Goal: Information Seeking & Learning: Understand process/instructions

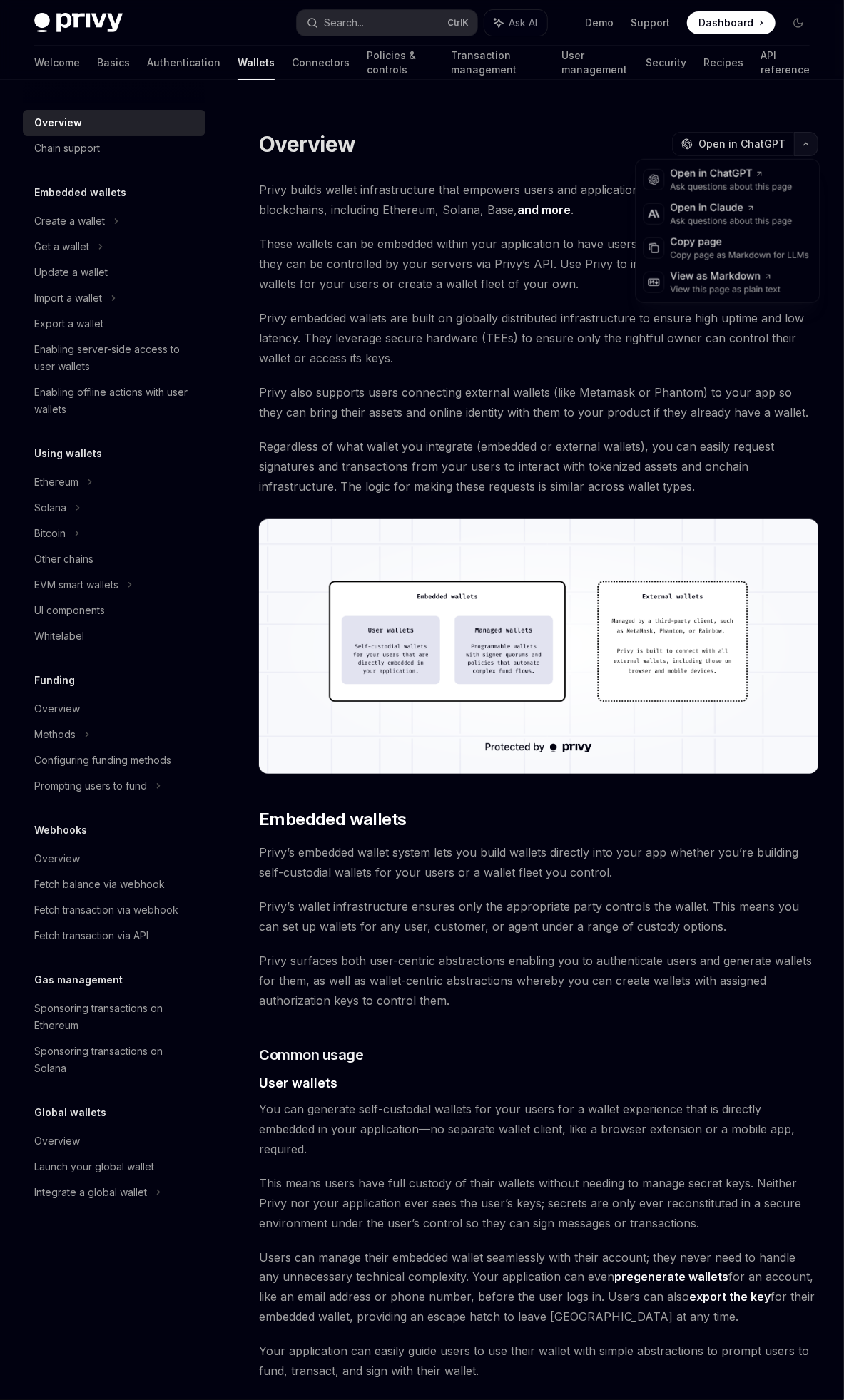
click at [805, 149] on button "button" at bounding box center [806, 143] width 24 height 24
click at [491, 321] on span "Privy embedded wallets are built on globally distributed infrastructure to ensu…" at bounding box center [539, 337] width 559 height 60
click at [350, 14] on div "Search..." at bounding box center [344, 22] width 40 height 17
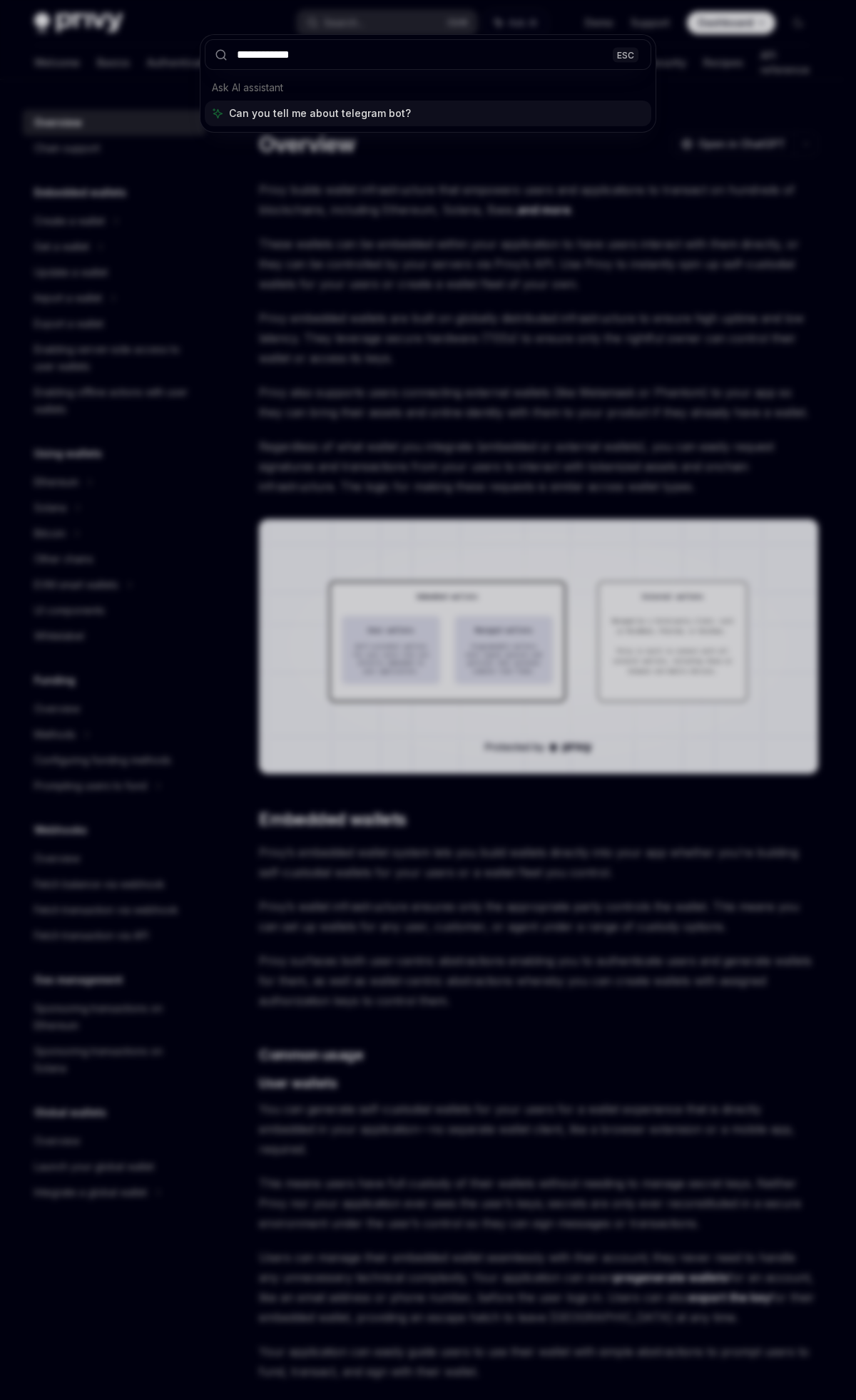
type input "**********"
type textarea "*"
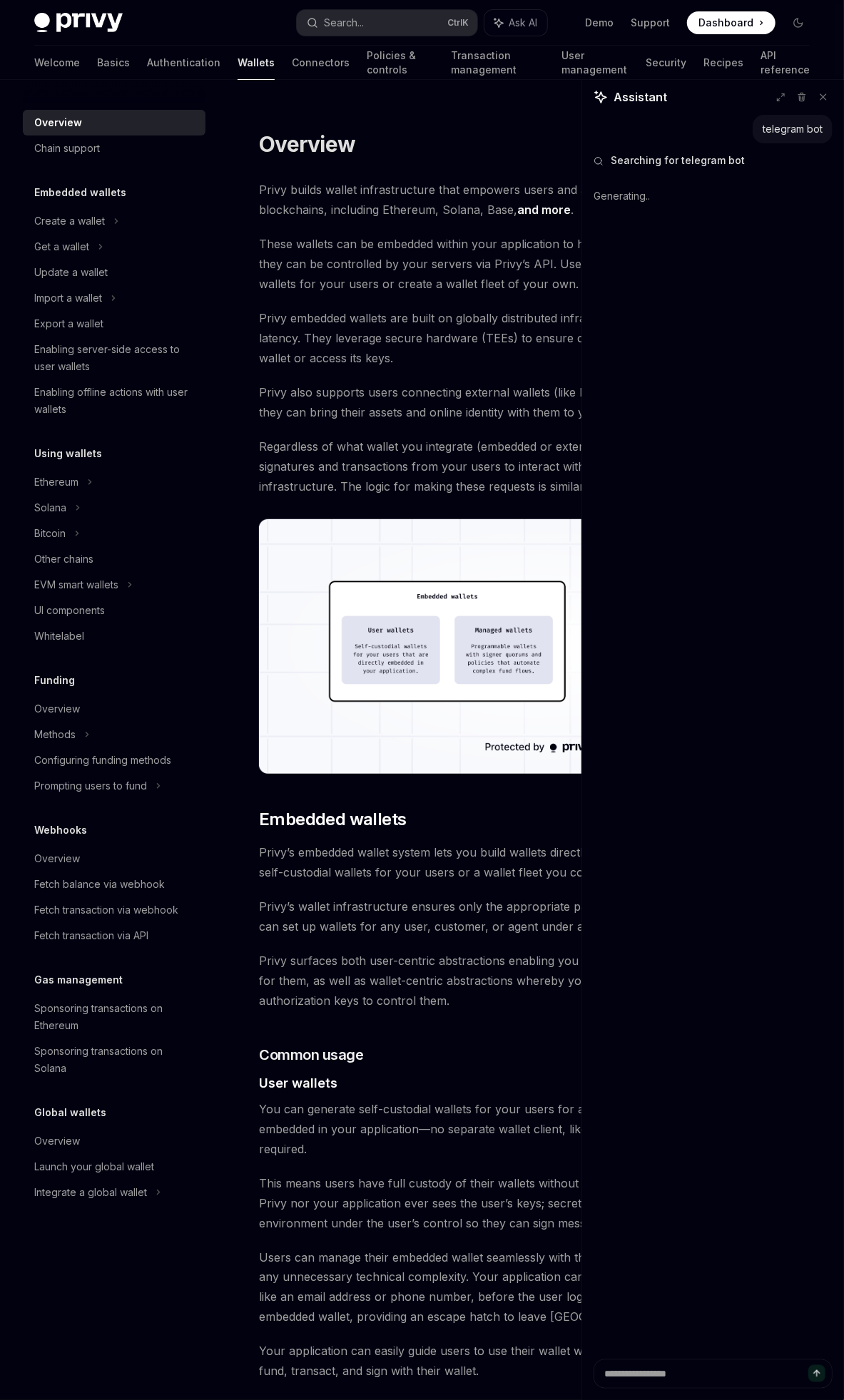
type textarea "*"
click at [408, 18] on button "Search... Ctrl K" at bounding box center [387, 22] width 182 height 26
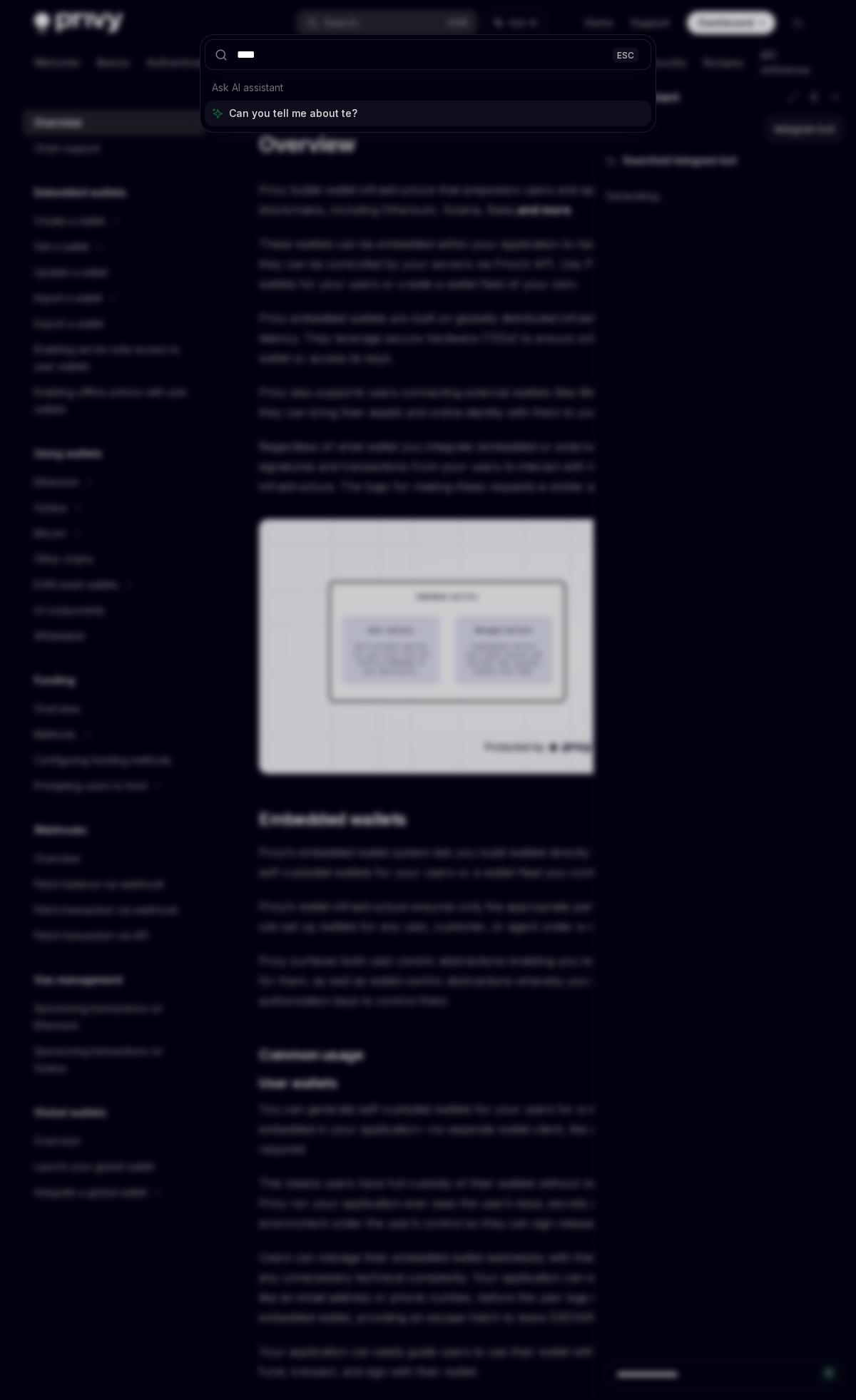
type input "*****"
type input "****"
type textarea "*"
type input "*****"
type textarea "*"
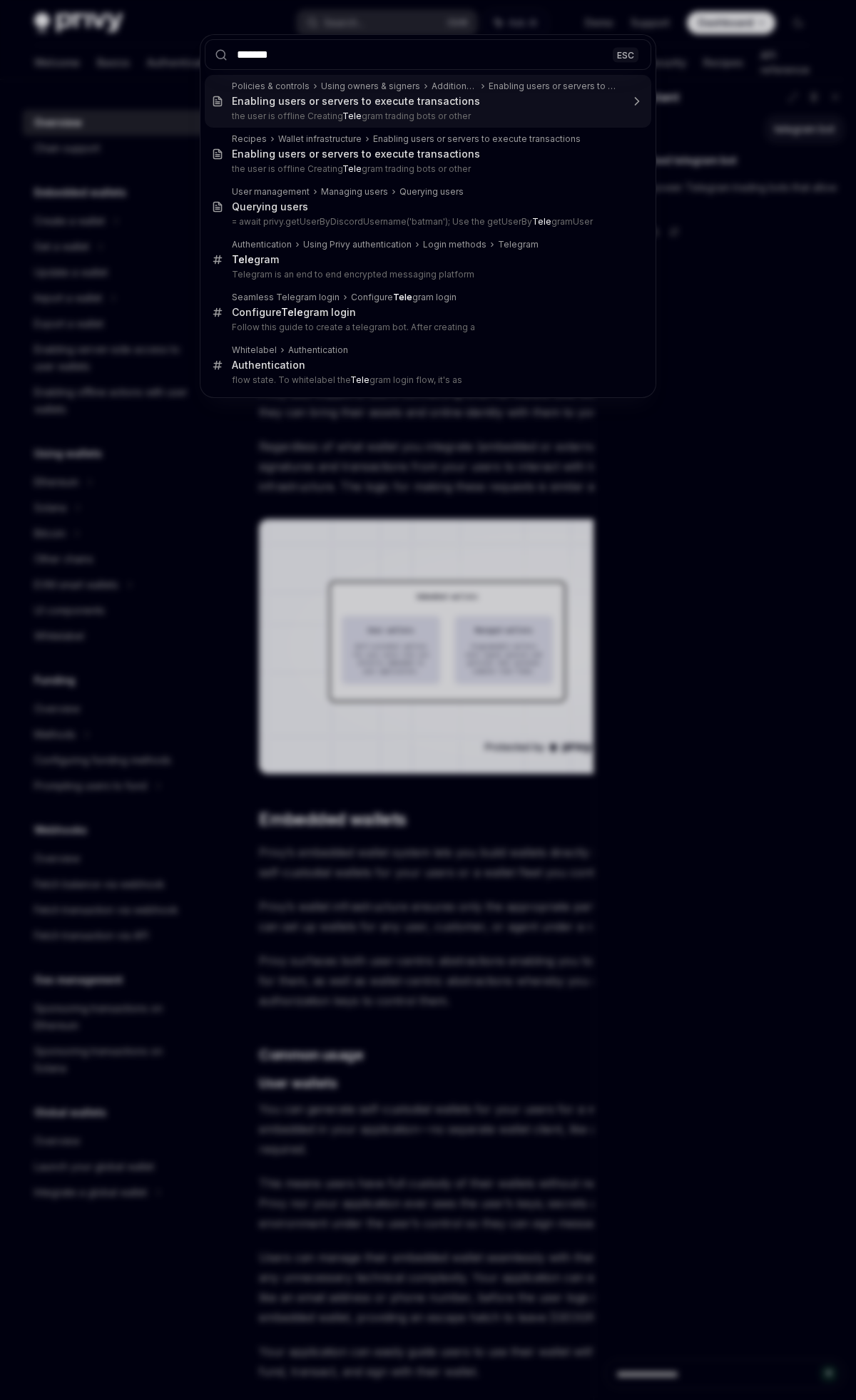
type input "********"
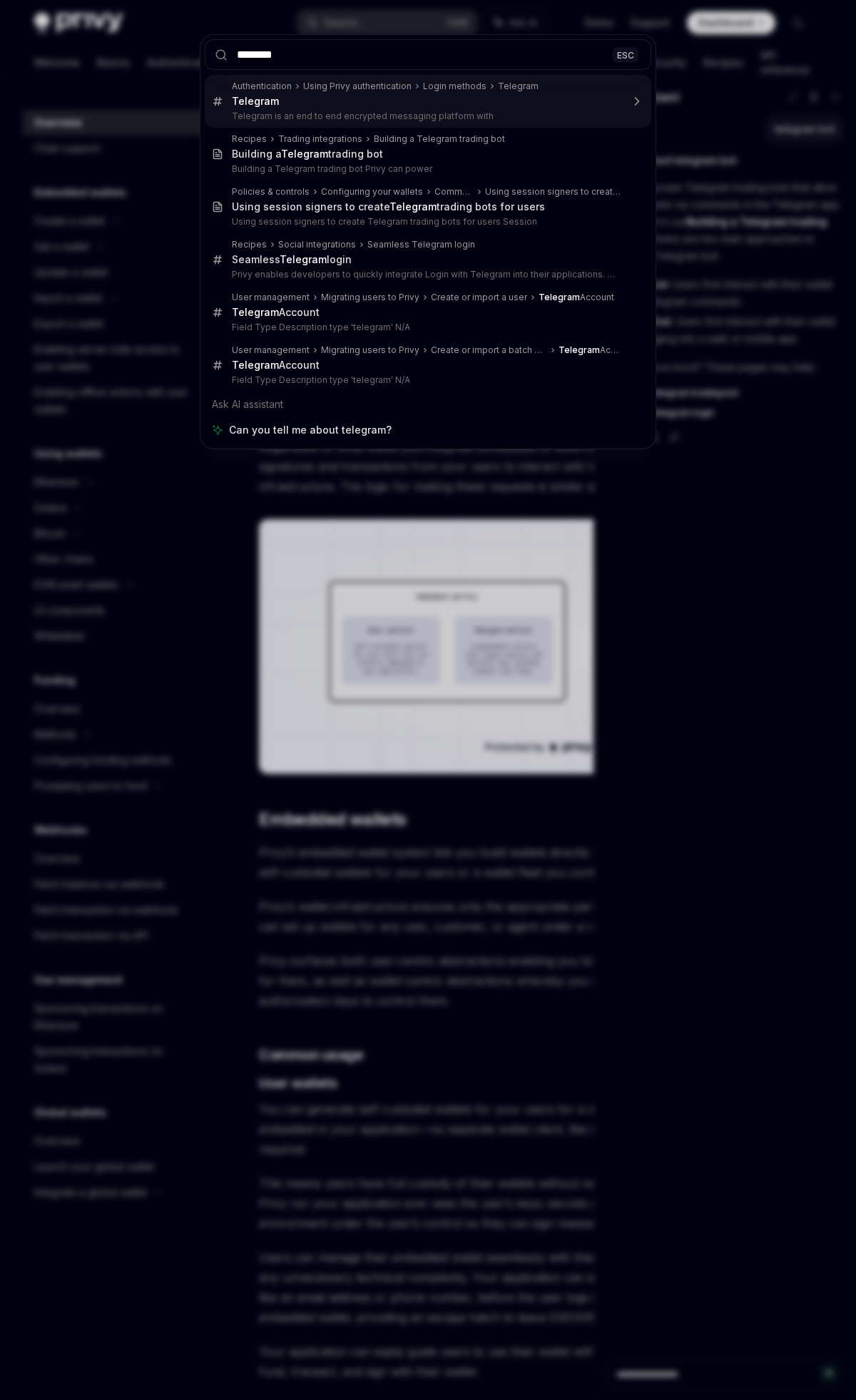
type textarea "*"
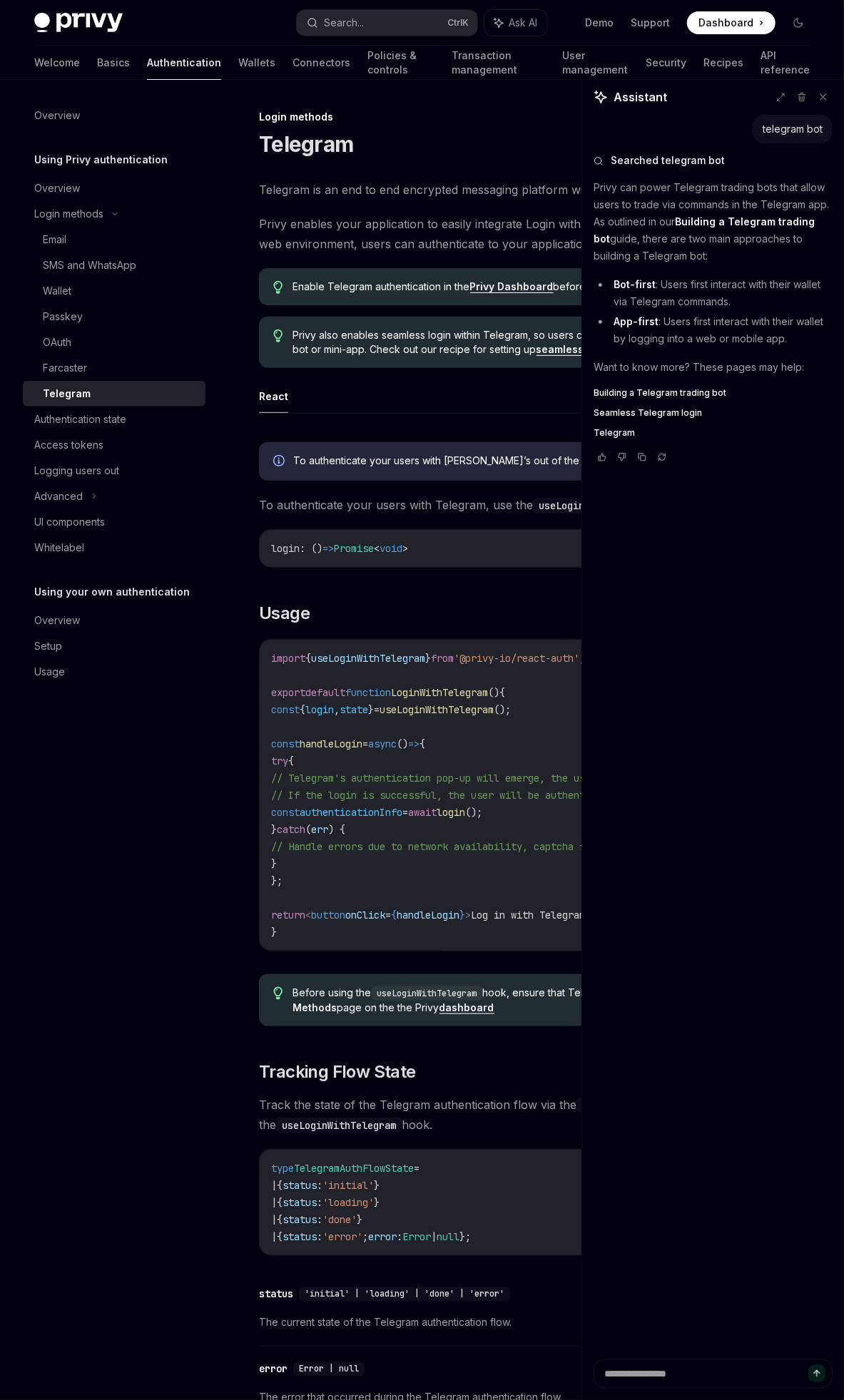
click at [721, 222] on strong "Building a Telegram trading bot" at bounding box center [704, 230] width 221 height 29
click at [649, 393] on span "Building a Telegram trading bot" at bounding box center [660, 392] width 133 height 12
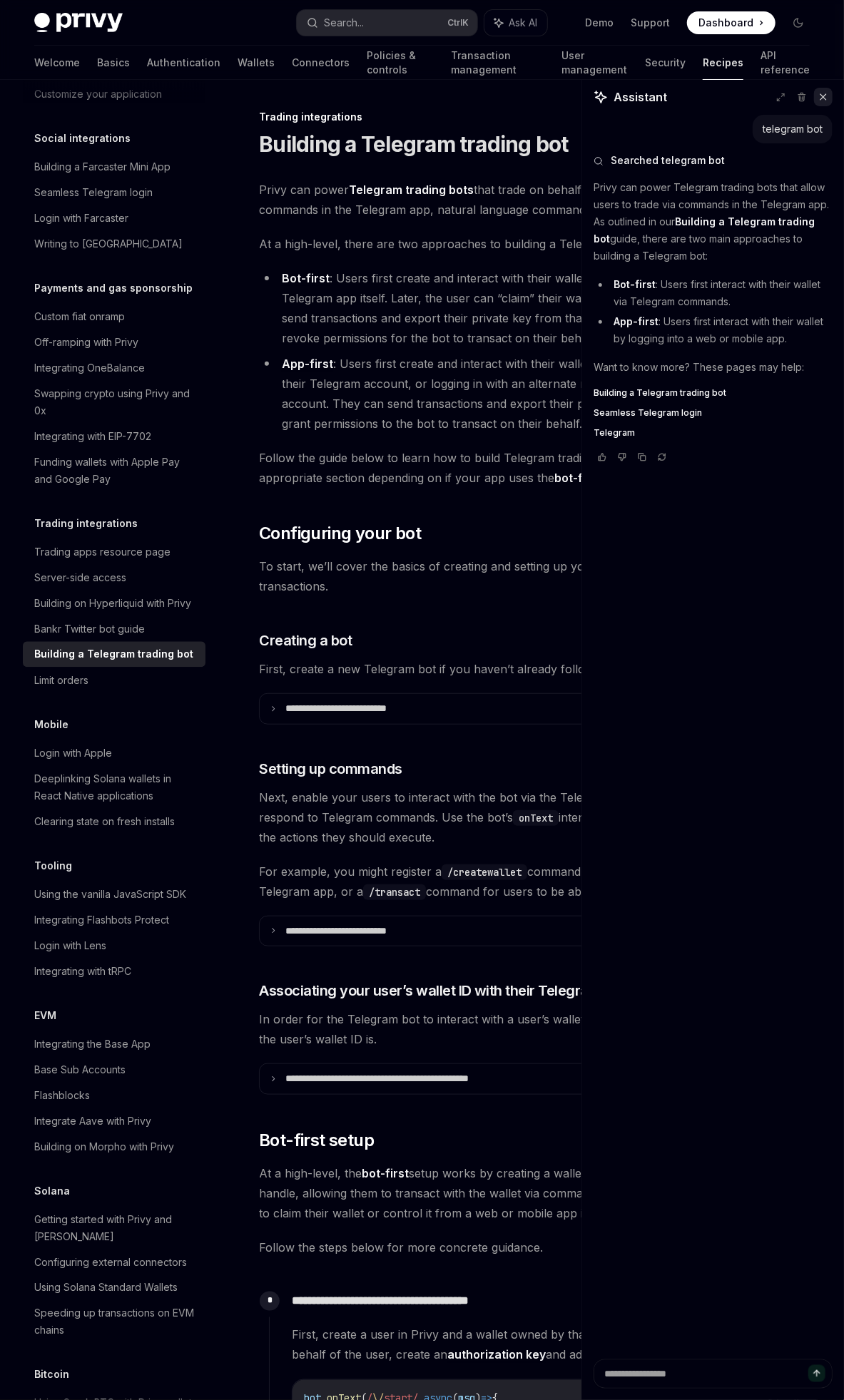
click at [821, 95] on icon at bounding box center [823, 96] width 10 height 10
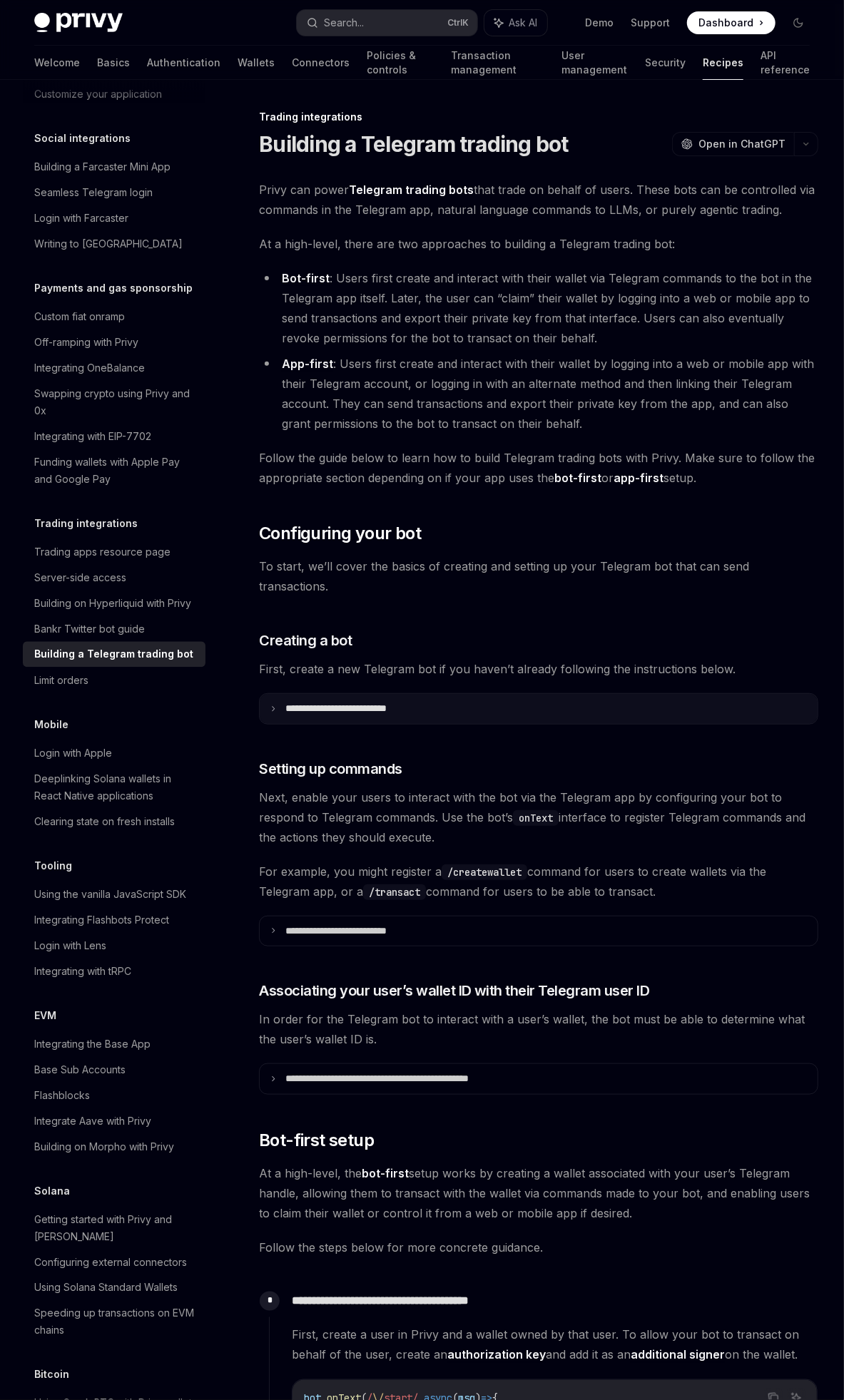
click at [297, 694] on summary "**********" at bounding box center [539, 709] width 558 height 30
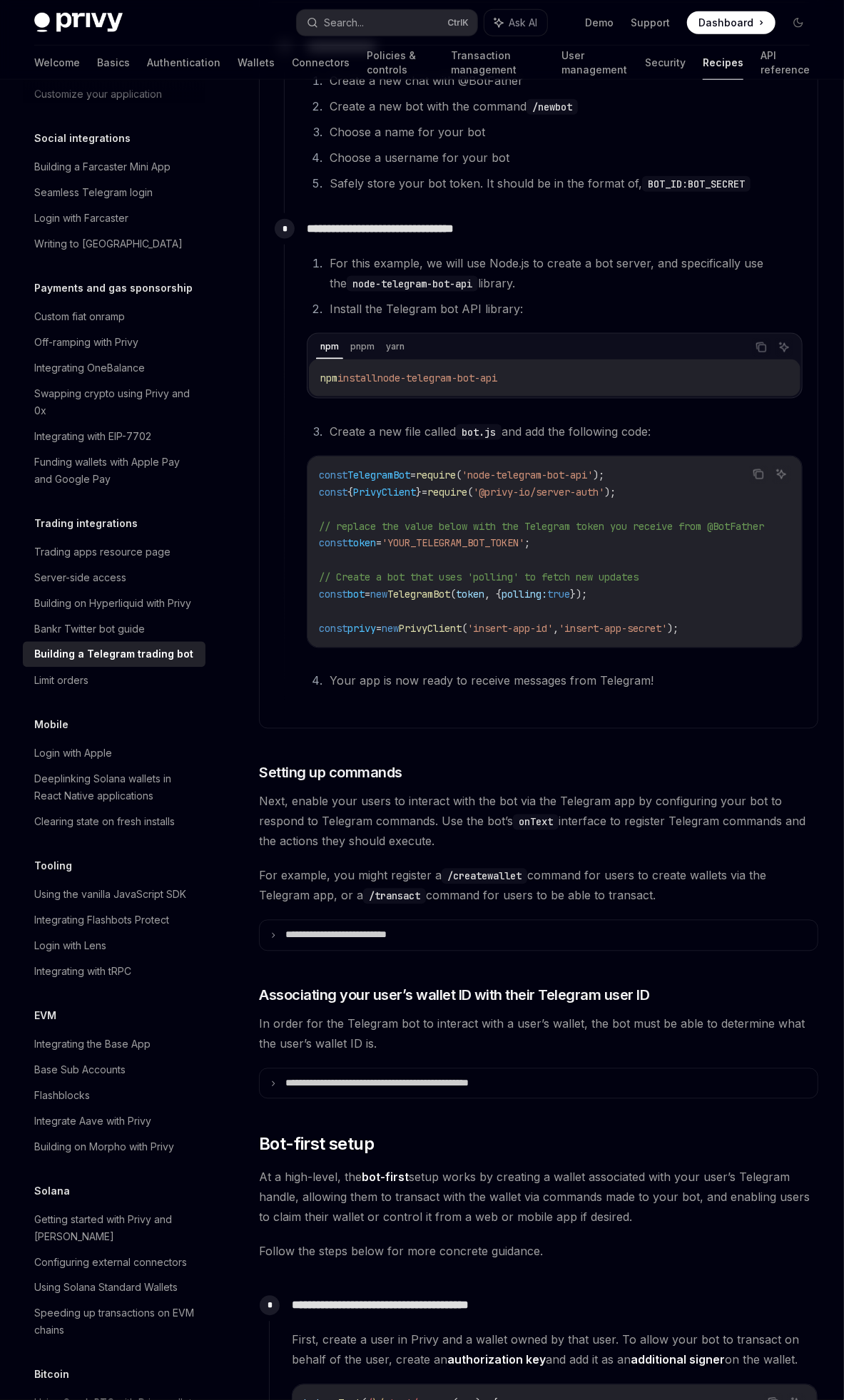
scroll to position [571, 0]
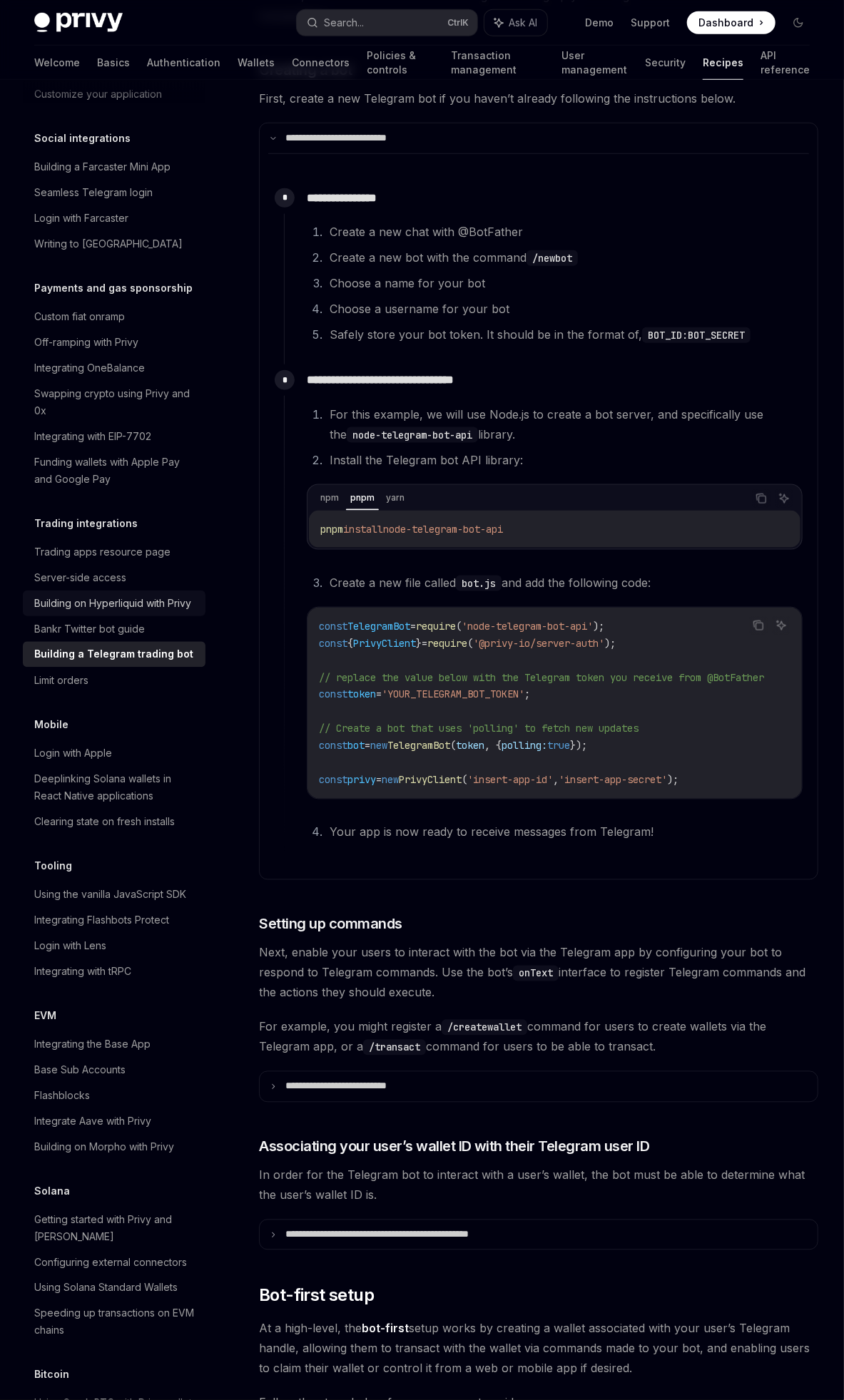
click at [134, 611] on div "Building on Hyperliquid with Privy" at bounding box center [112, 603] width 157 height 17
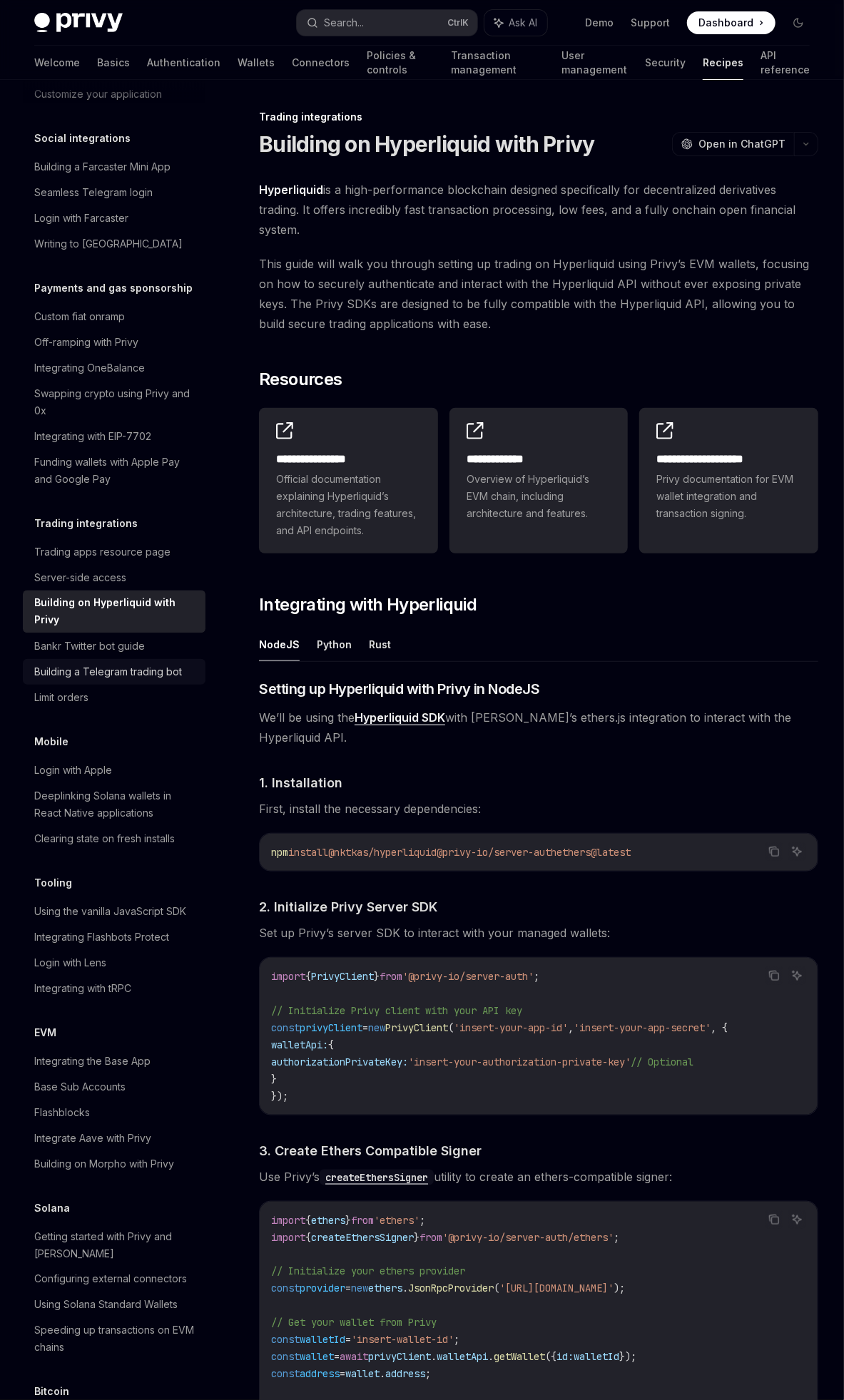
click at [127, 680] on div "Building a Telegram trading bot" at bounding box center [108, 671] width 148 height 17
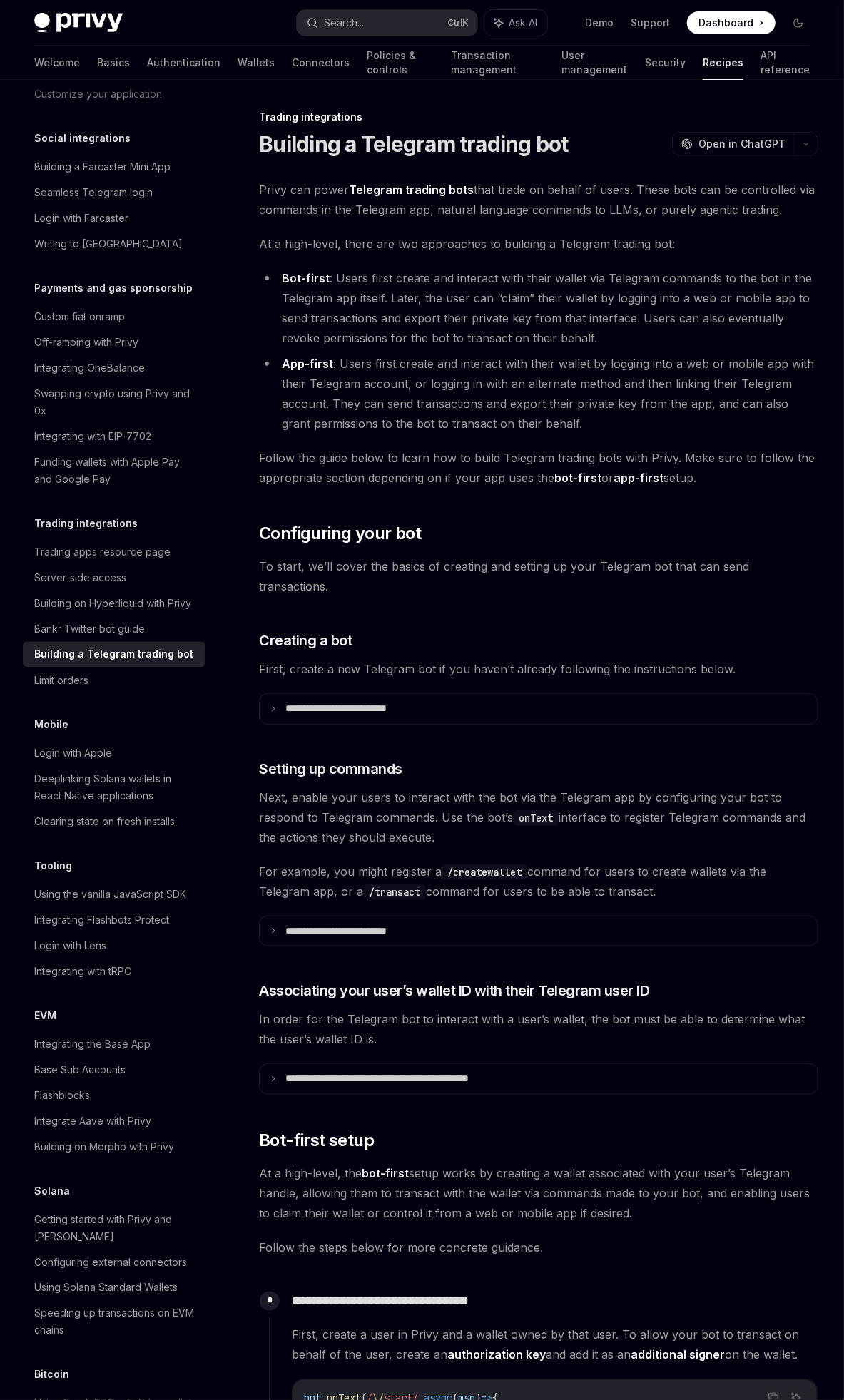
click at [28, 61] on div "Welcome Basics Authentication Wallets Connectors Policies & controls Transactio…" at bounding box center [422, 62] width 844 height 34
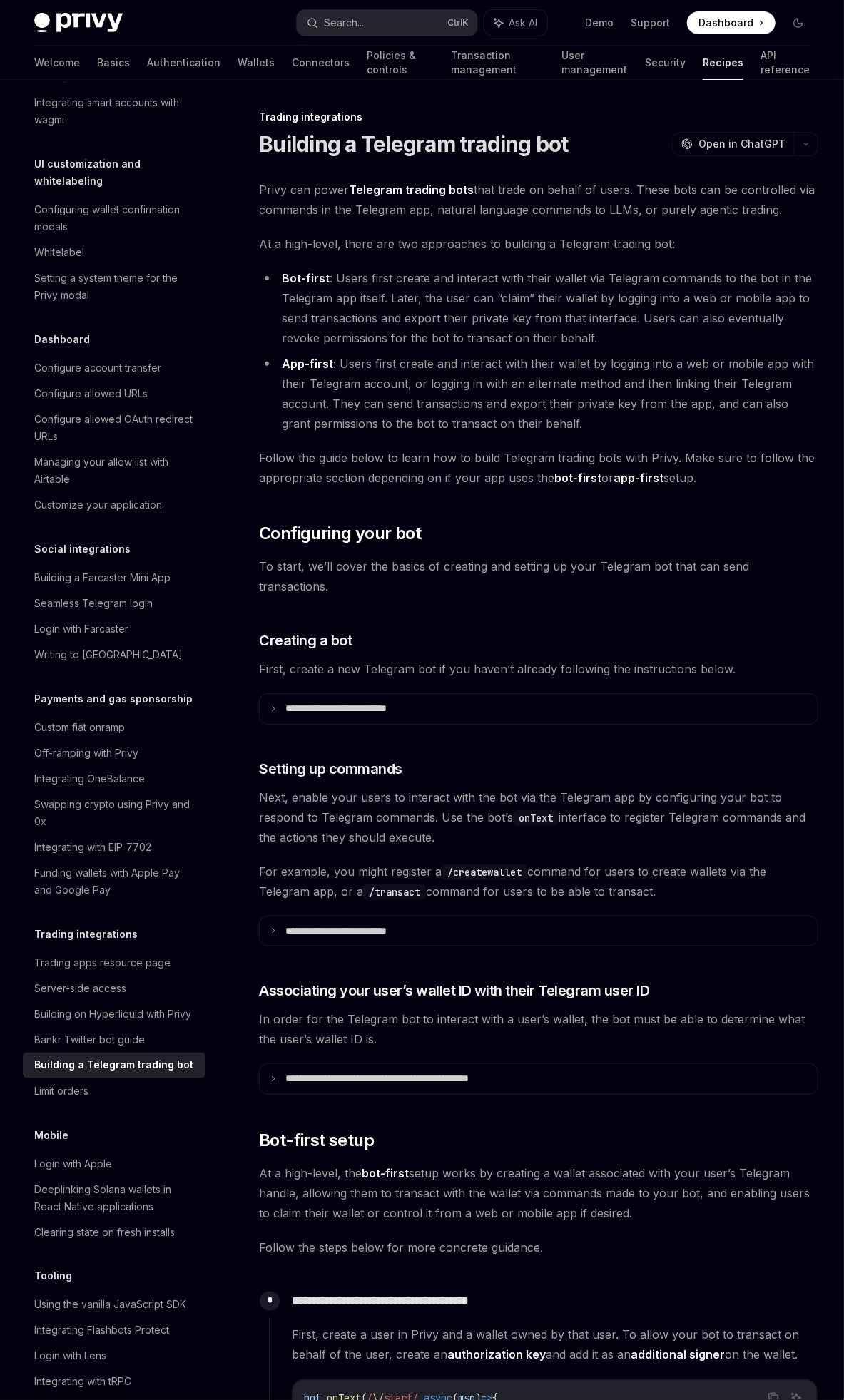
scroll to position [486, 0]
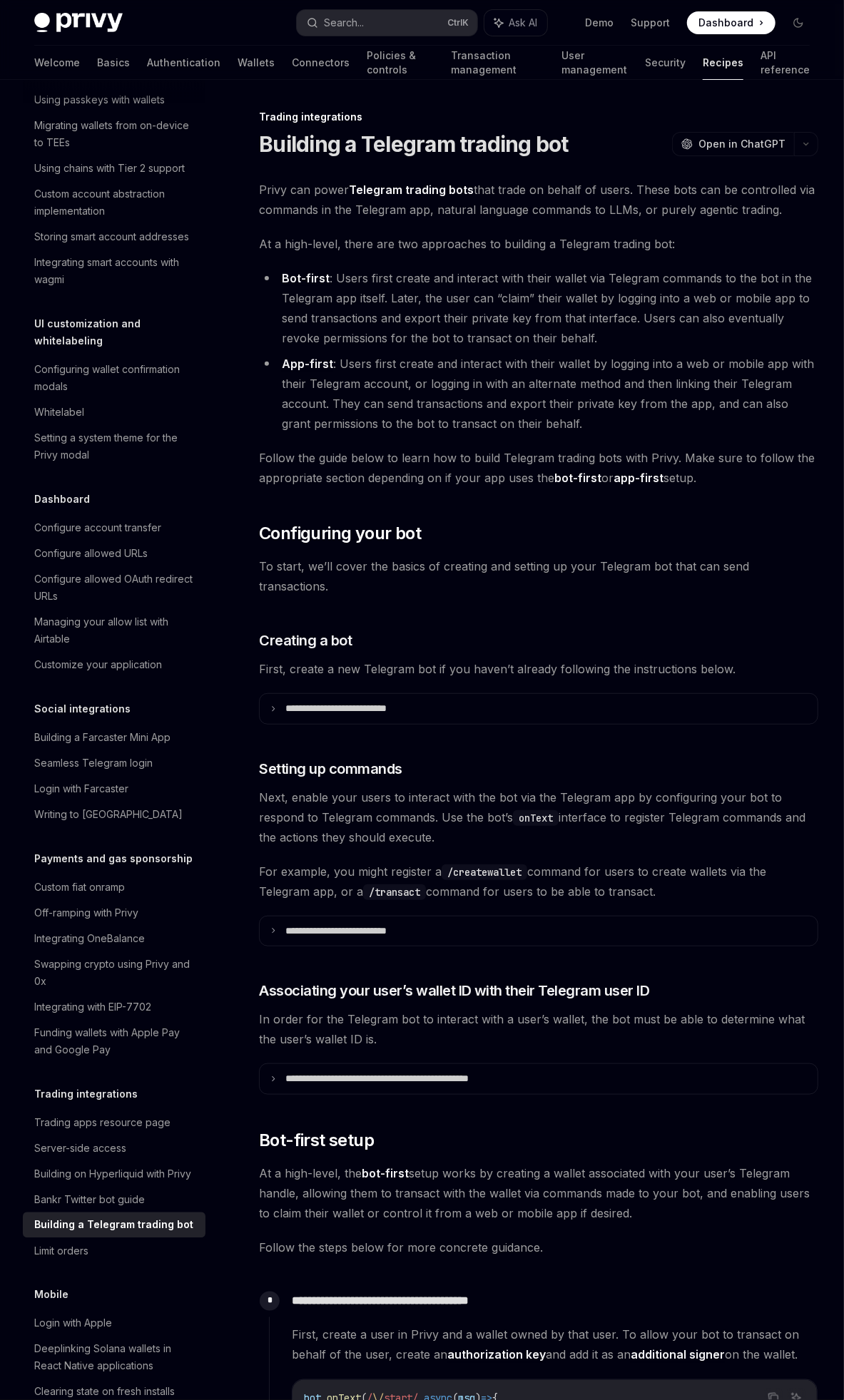
click at [29, 52] on div "Welcome Basics Authentication Wallets Connectors Policies & controls Transactio…" at bounding box center [422, 62] width 844 height 34
click at [97, 59] on link "Basics" at bounding box center [113, 62] width 33 height 34
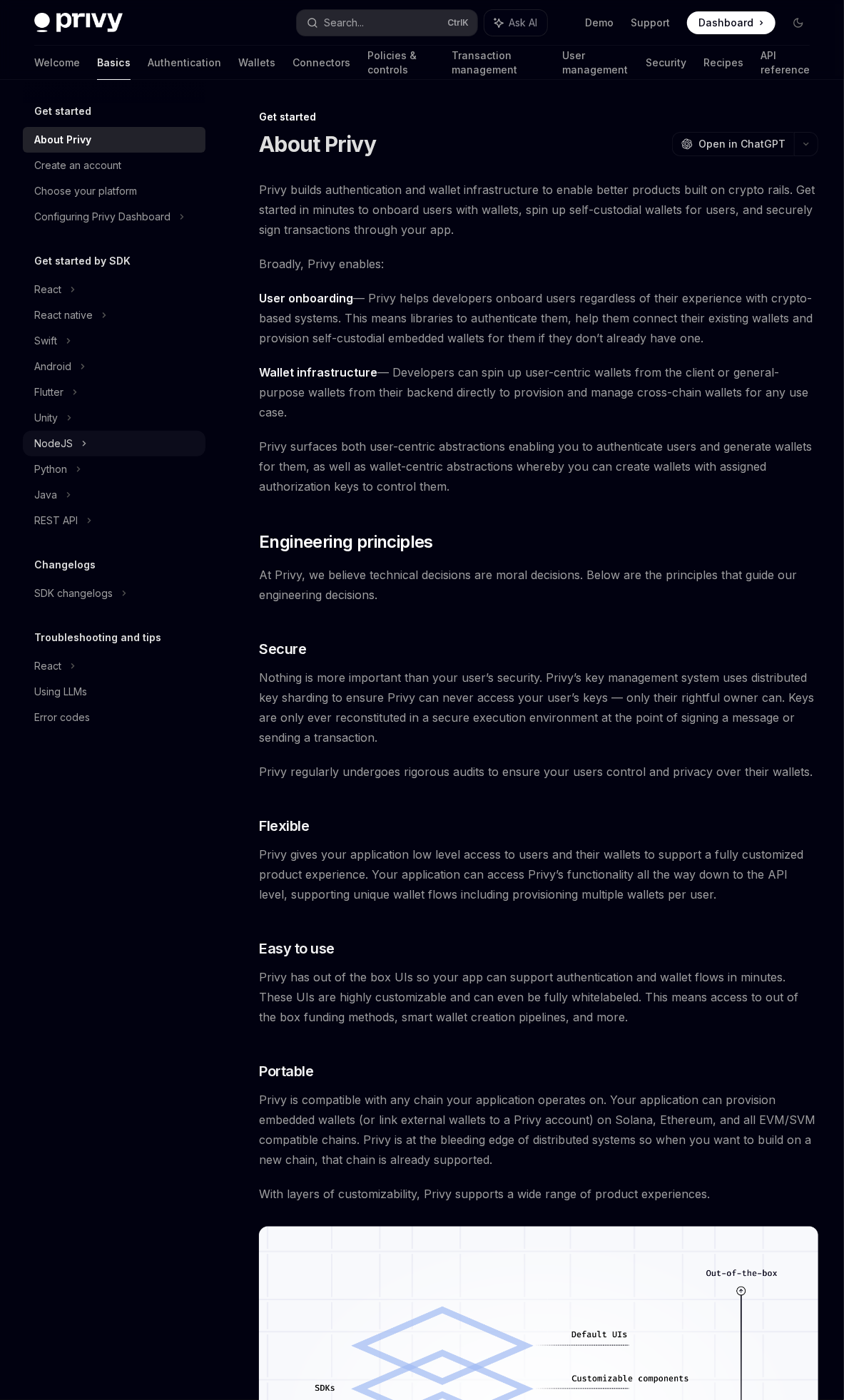
click at [65, 447] on div "NodeJS" at bounding box center [53, 443] width 38 height 17
type textarea "*"
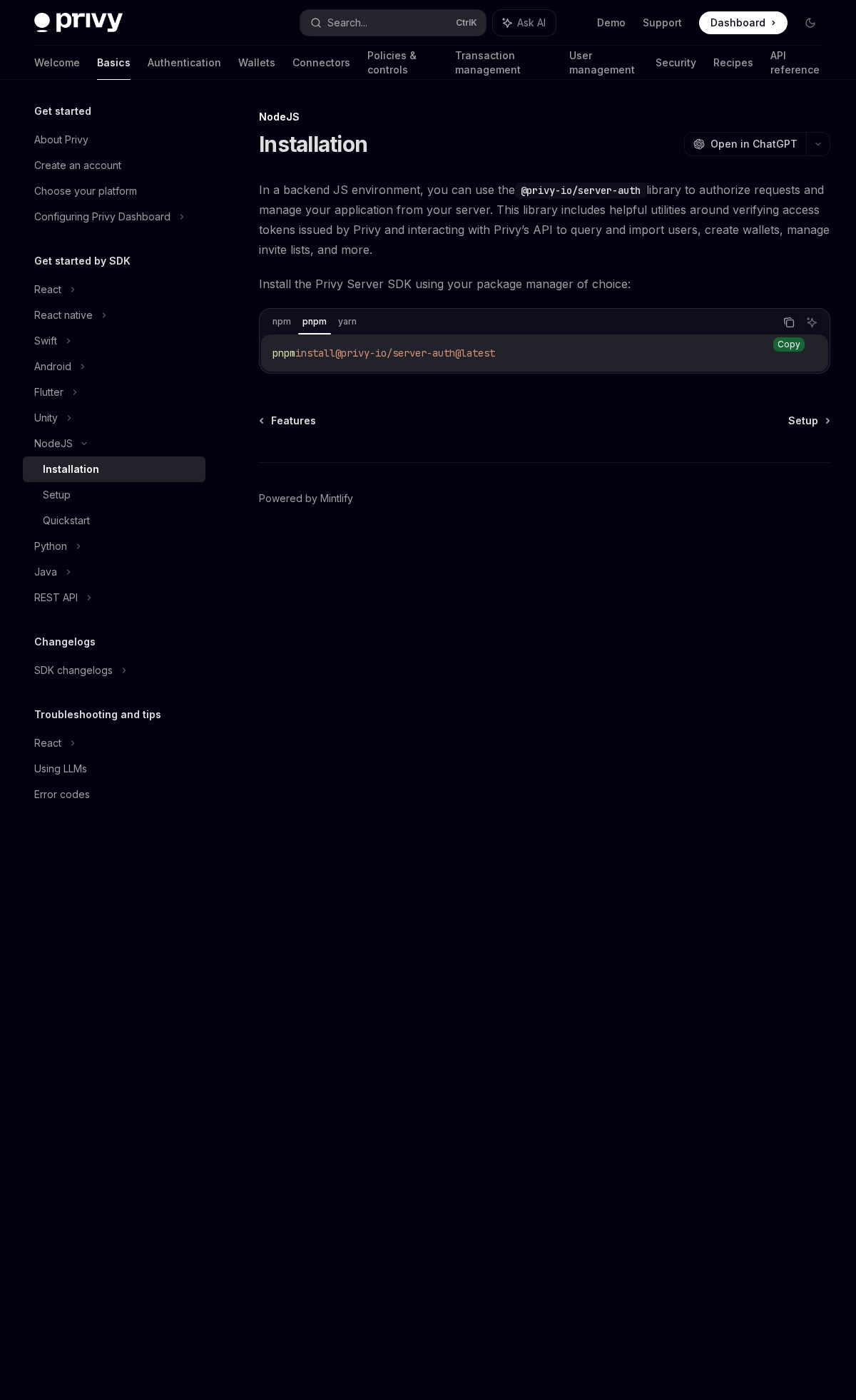
click at [795, 318] on button "Copy the contents from the code block" at bounding box center [788, 322] width 19 height 19
click at [797, 415] on span "Setup" at bounding box center [803, 421] width 30 height 14
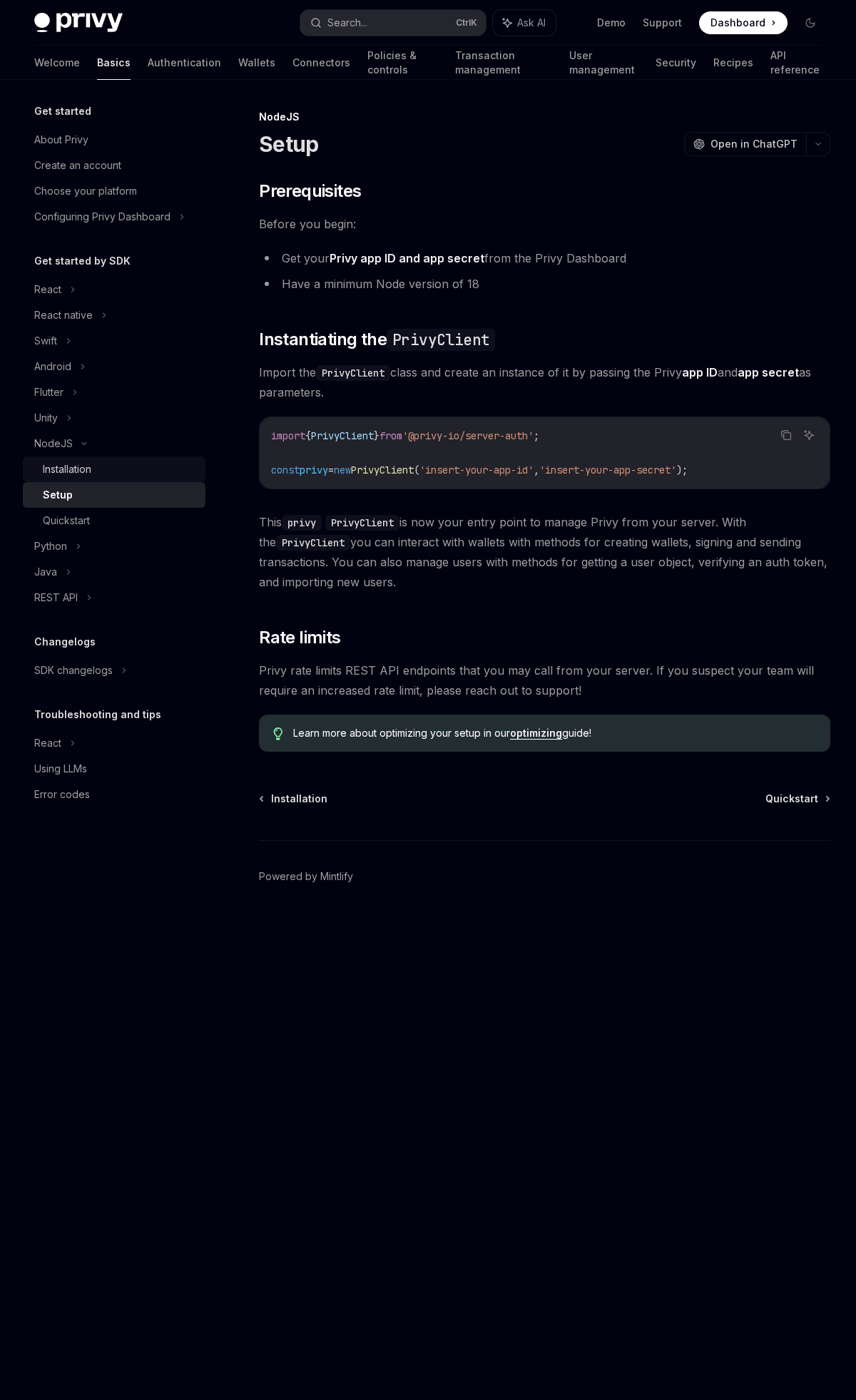
click at [121, 465] on div "Installation" at bounding box center [119, 469] width 154 height 17
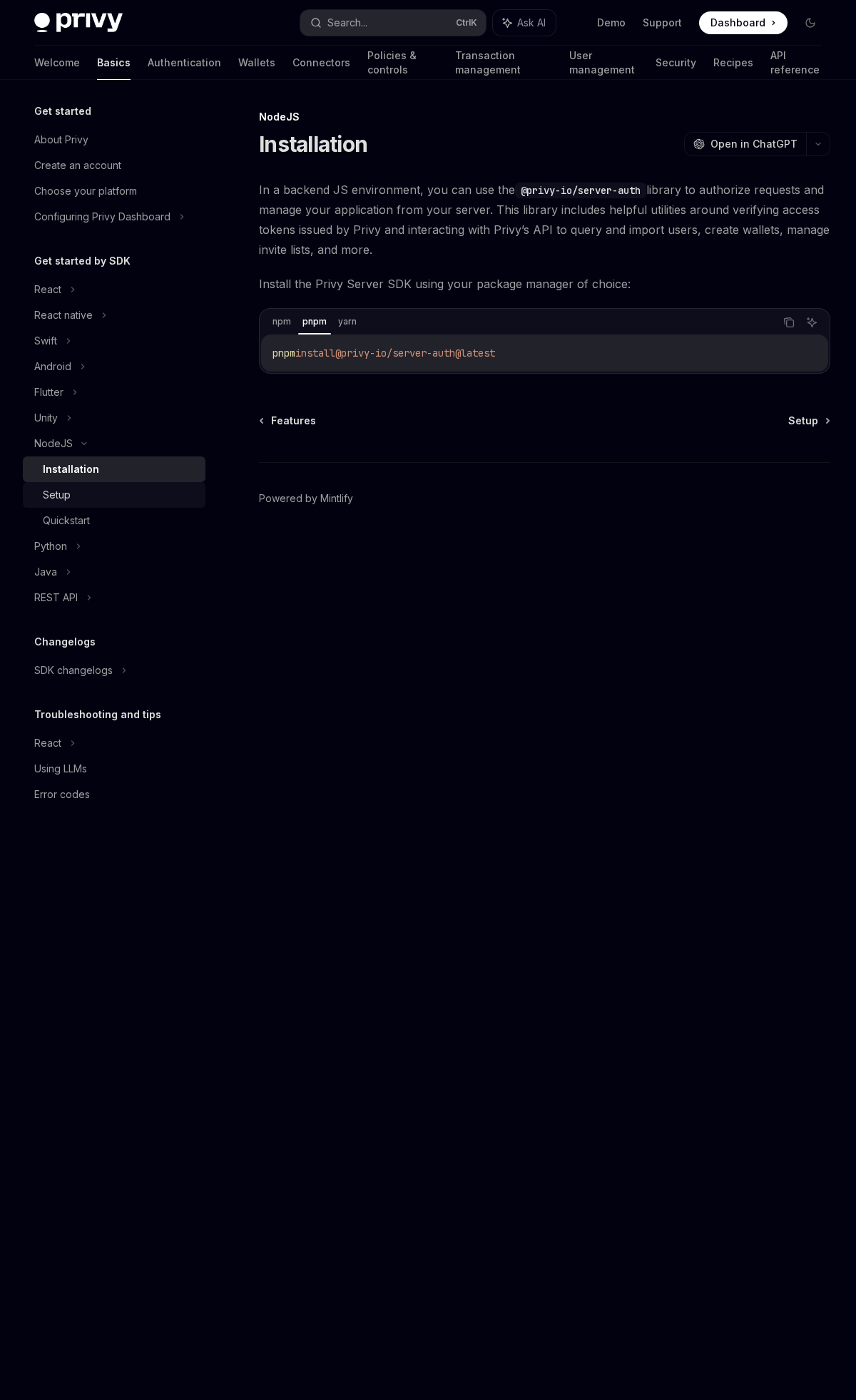
click at [64, 498] on div "Setup" at bounding box center [56, 494] width 28 height 17
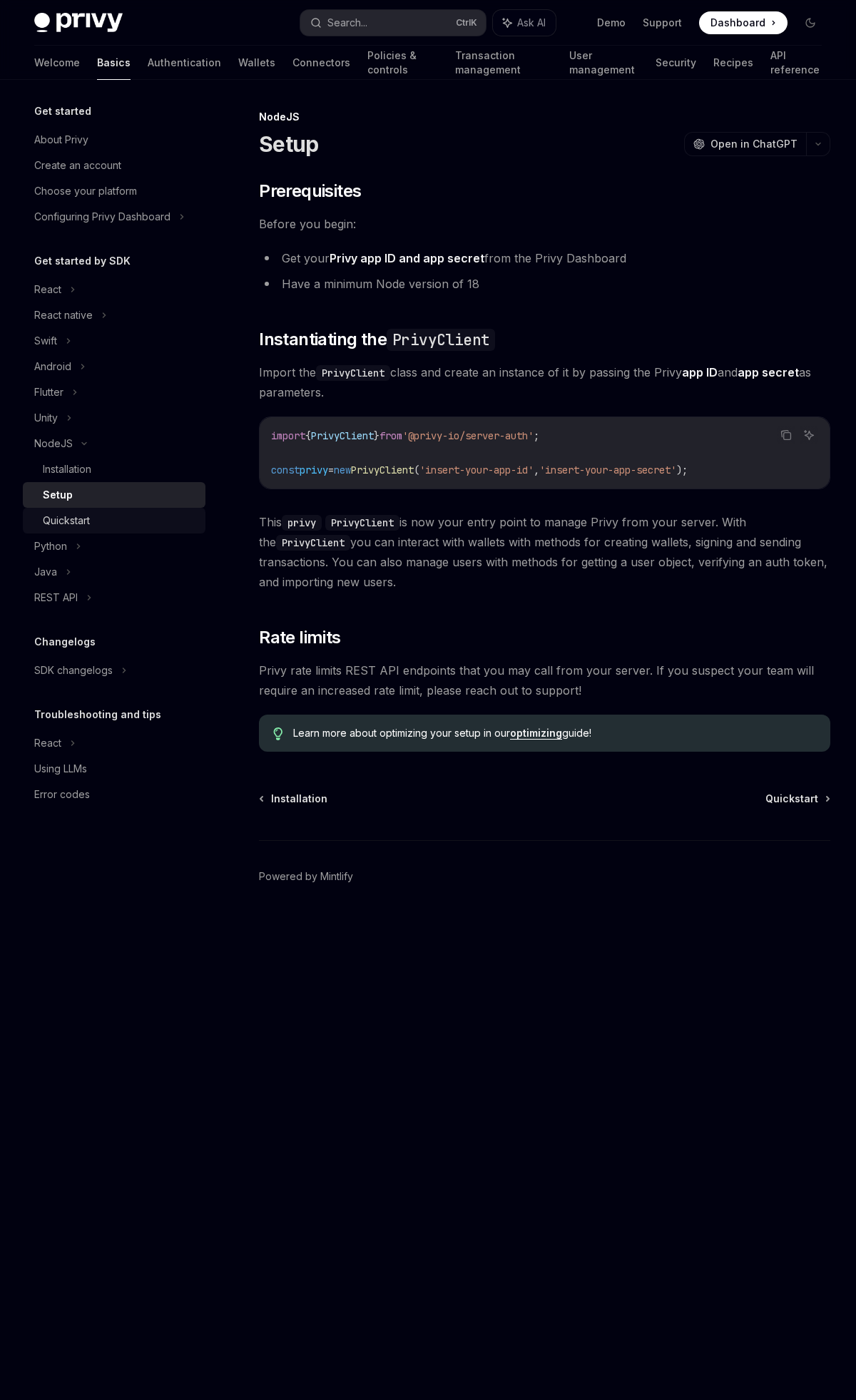
click at [88, 515] on div "Quickstart" at bounding box center [66, 520] width 47 height 17
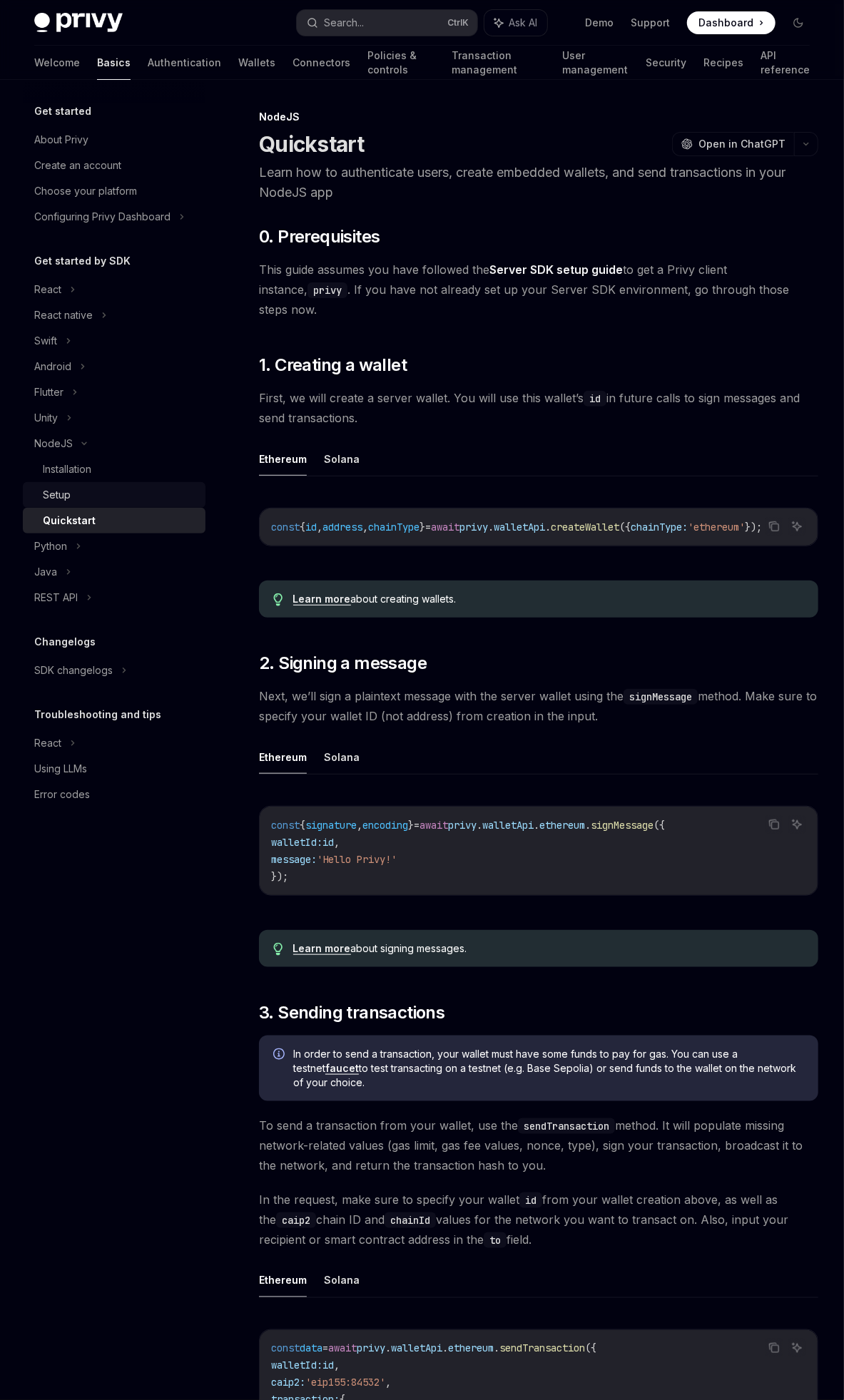
click at [77, 499] on div "Setup" at bounding box center [119, 494] width 154 height 17
type textarea "*"
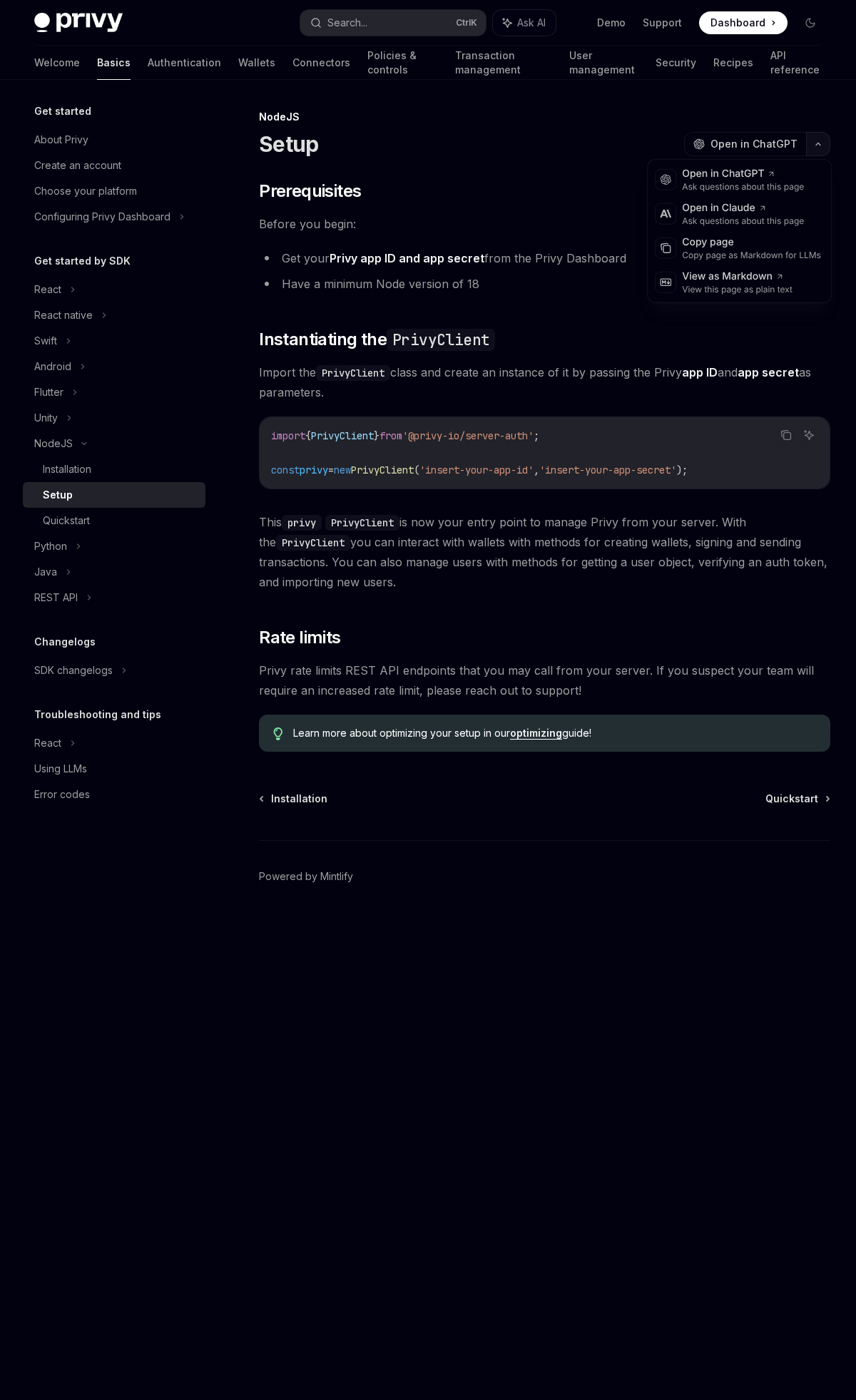
click at [811, 142] on icon "button" at bounding box center [817, 144] width 17 height 5
click at [569, 799] on div "Installation Quickstart" at bounding box center [545, 798] width 571 height 14
